Goal: Find specific page/section: Find specific page/section

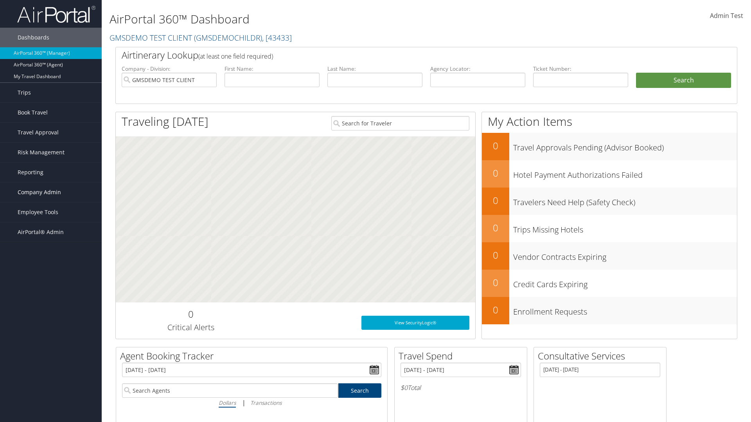
click at [51, 192] on span "Company Admin" at bounding box center [39, 193] width 43 height 20
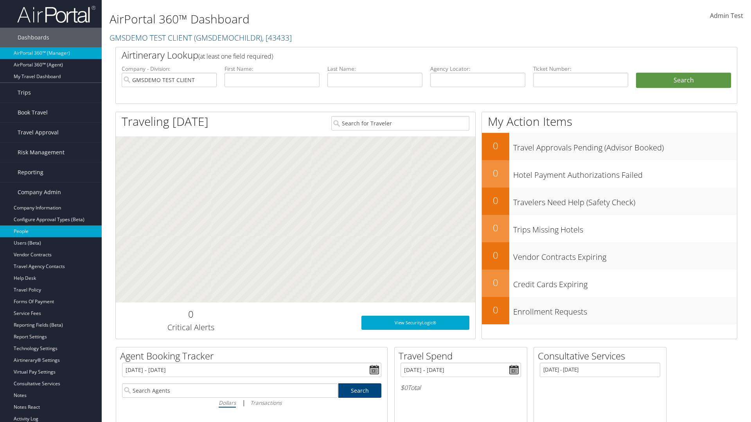
click at [51, 231] on link "People" at bounding box center [51, 232] width 102 height 12
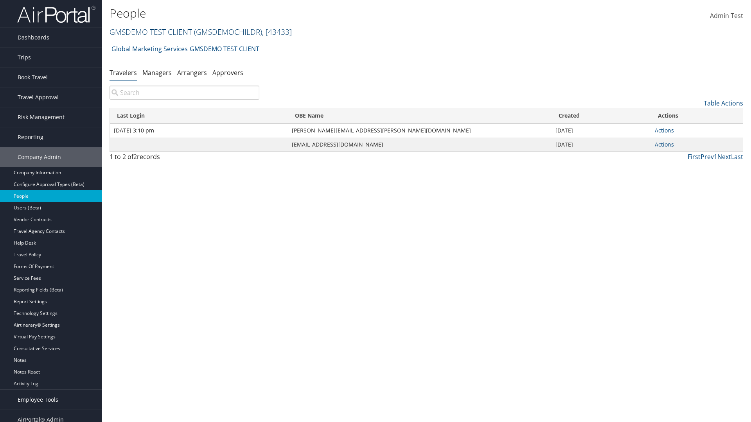
click at [150, 32] on link "GMSDEMO TEST CLIENT ( GMSDEMOCHILDR ) , [ 43433 ]" at bounding box center [200, 32] width 182 height 11
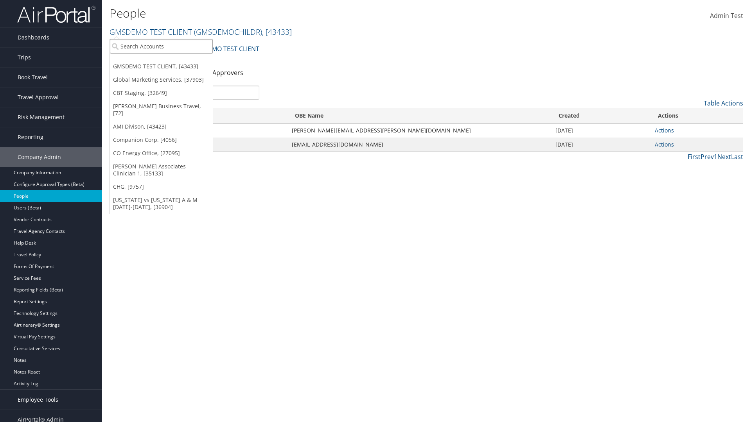
click at [161, 46] on input "search" at bounding box center [161, 46] width 103 height 14
type input "Global Marketing Services"
click at [169, 61] on div "Global Marketing Services (301946), [37903]" at bounding box center [169, 60] width 126 height 7
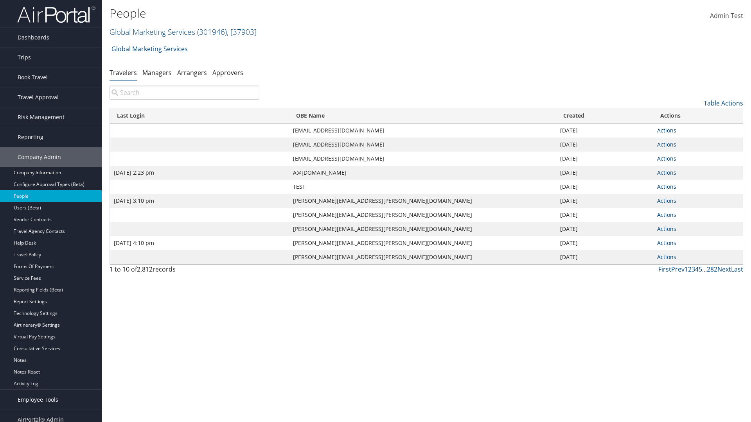
click at [184, 93] on input "search" at bounding box center [184, 93] width 150 height 14
type input "Sep 17, 2020 2:23 pm"
